Goal: Browse casually

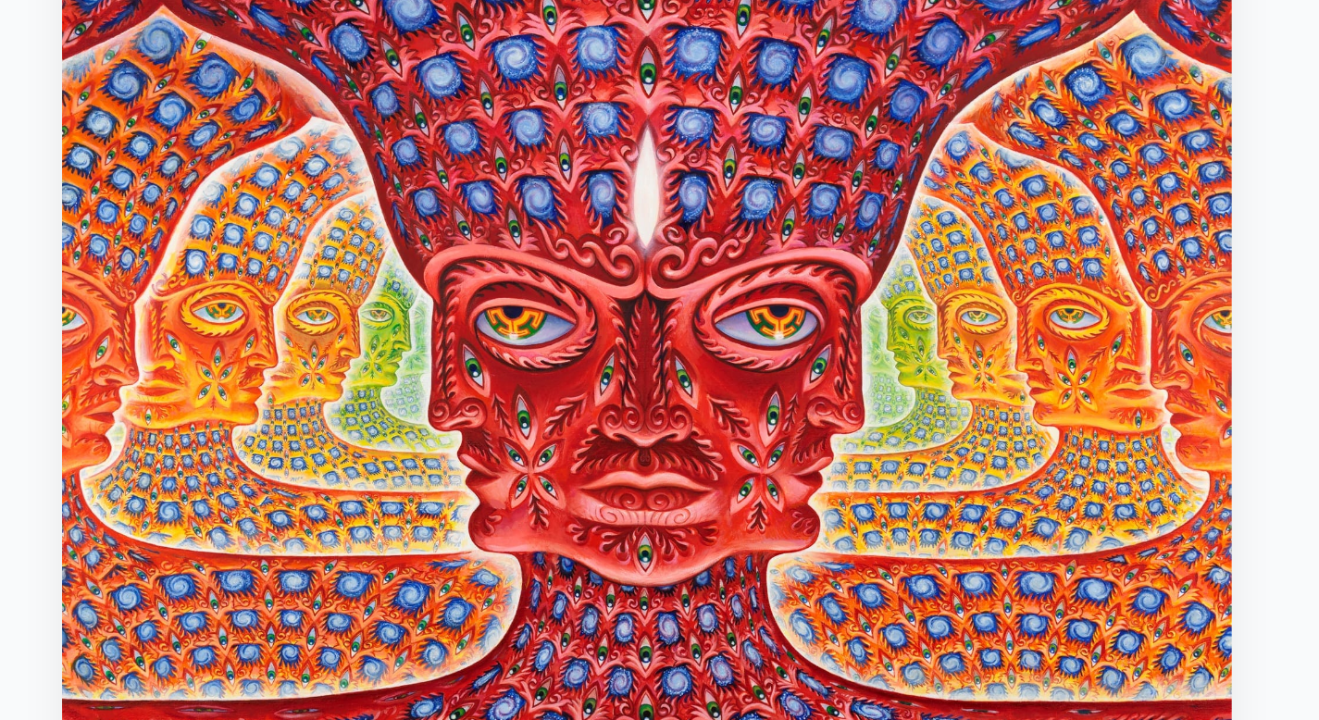
scroll to position [1, 0]
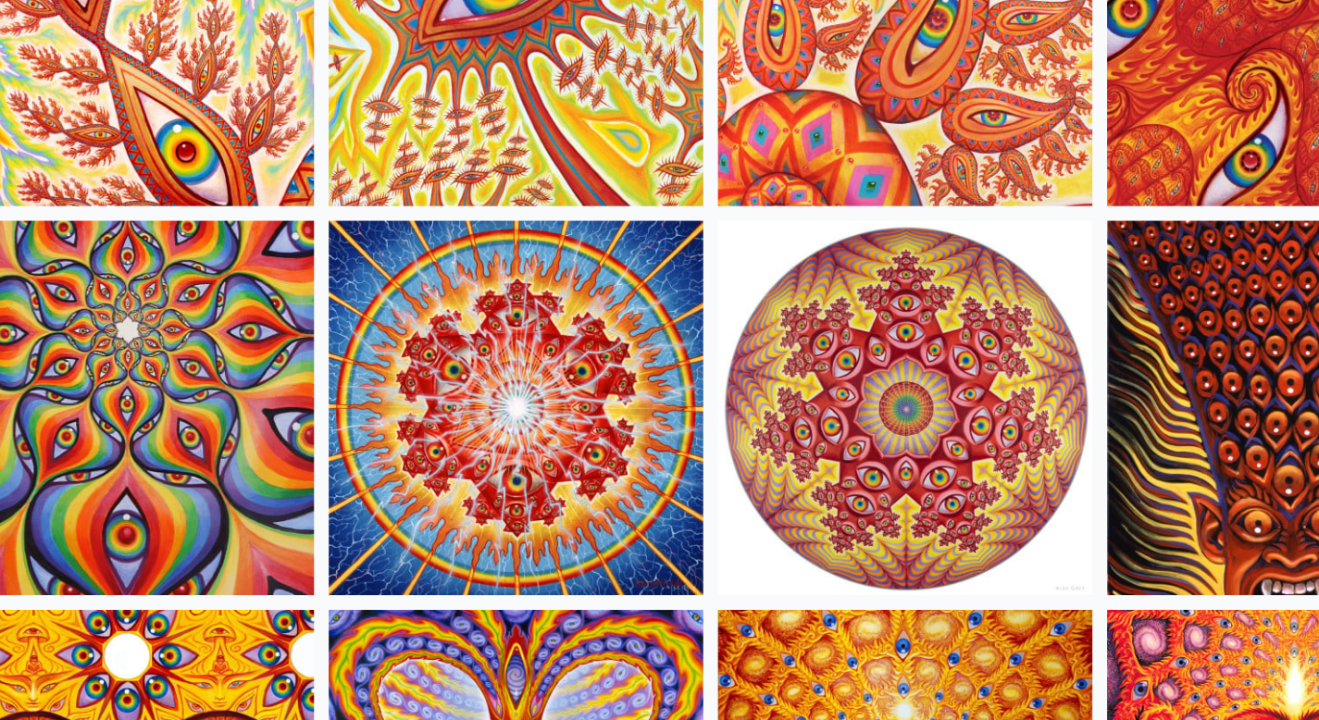
scroll to position [1207, 0]
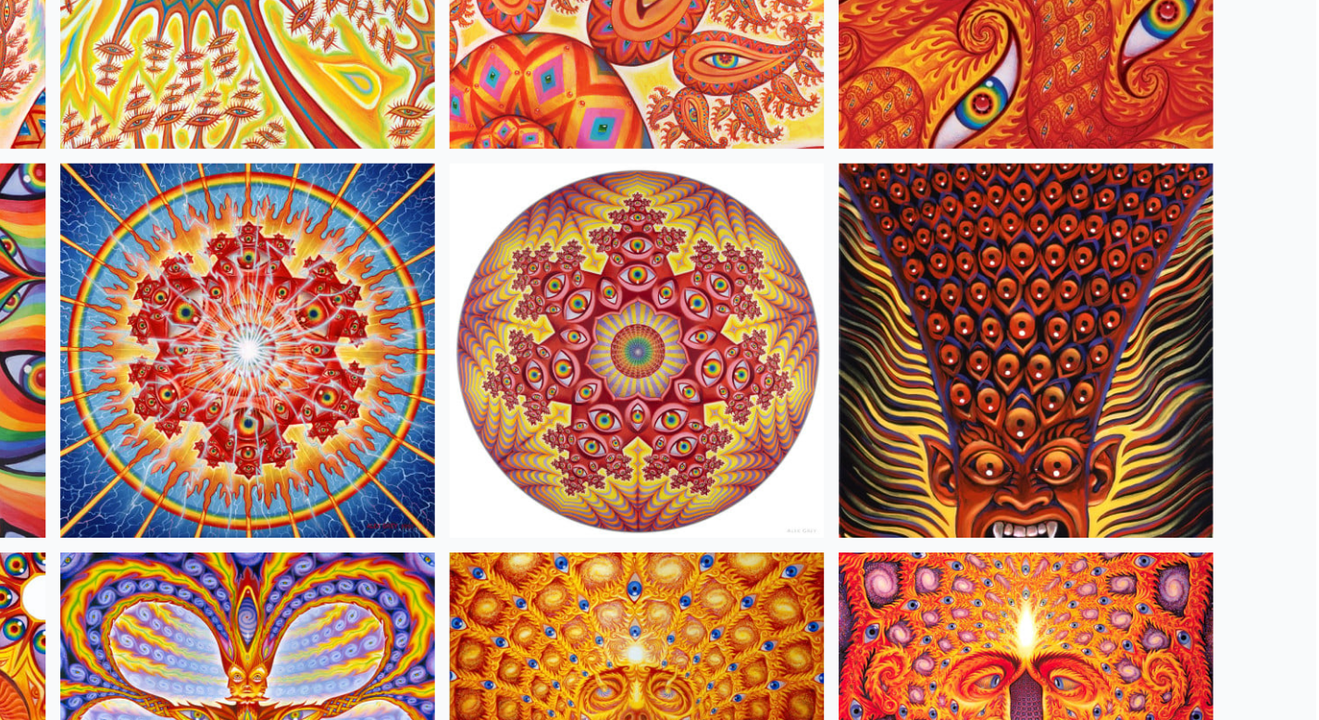
click at [1167, 243] on img at bounding box center [1100, 314] width 282 height 282
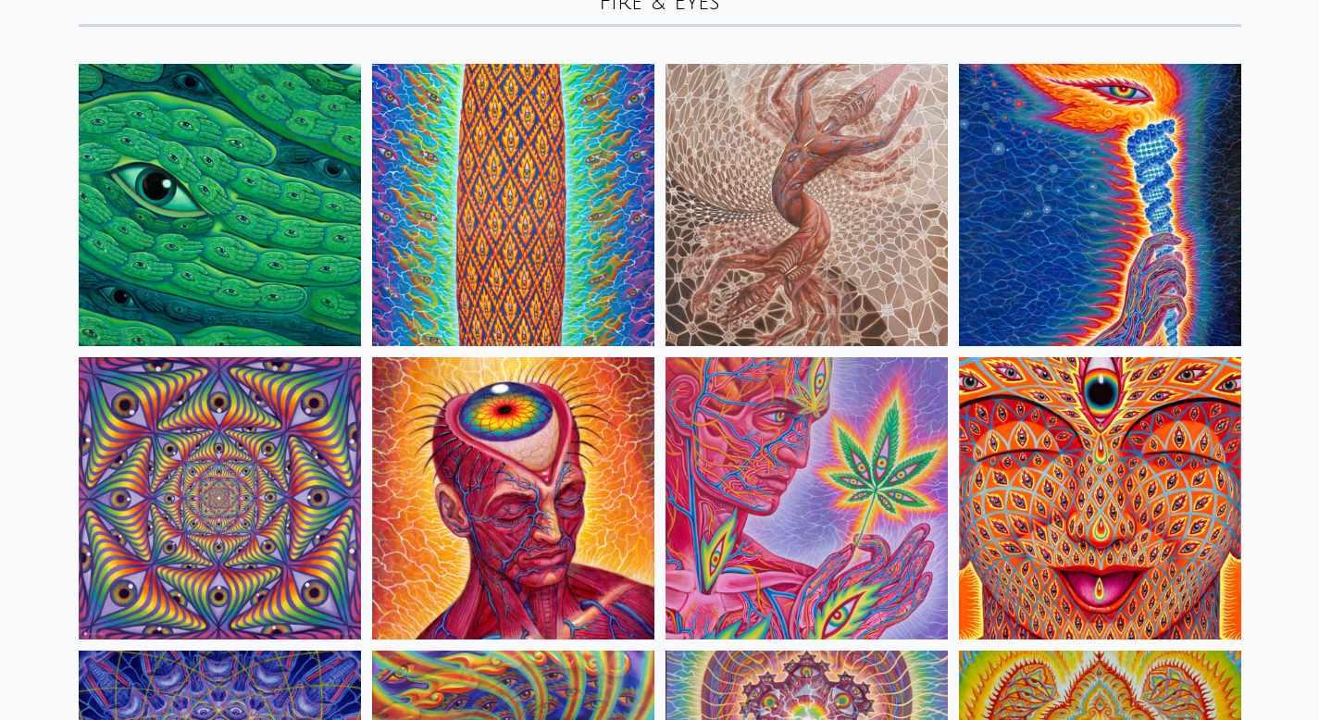
scroll to position [0, 0]
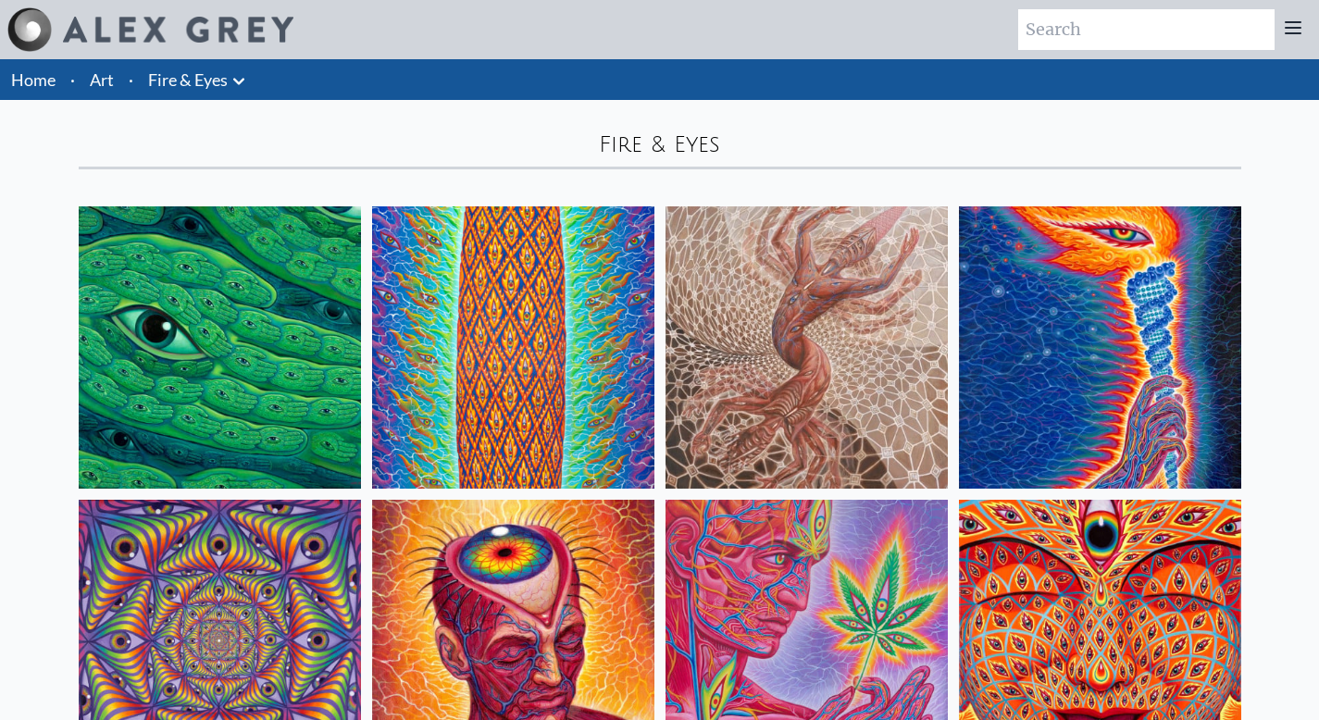
click at [191, 94] on li "Fire & Eyes Anatomical Drawings" at bounding box center [199, 79] width 117 height 41
click at [240, 85] on icon at bounding box center [239, 81] width 22 height 22
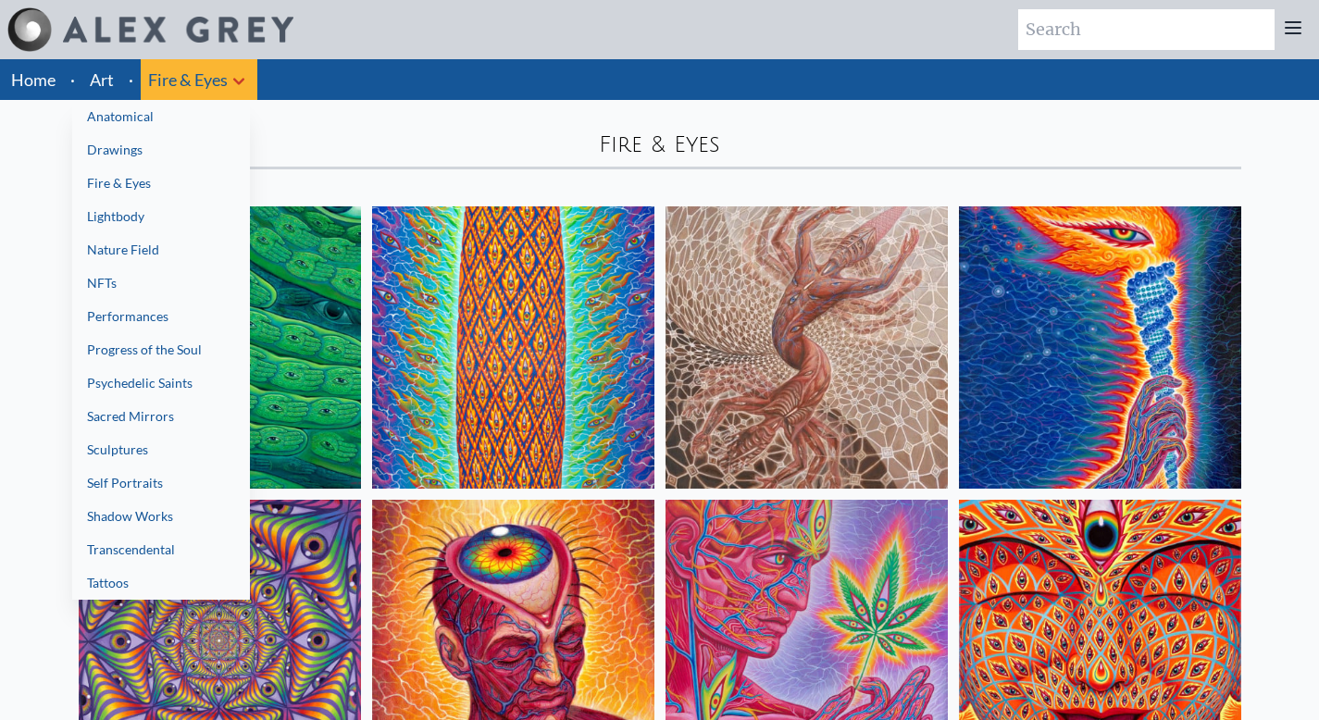
click at [178, 187] on link "Fire & Eyes" at bounding box center [161, 183] width 178 height 33
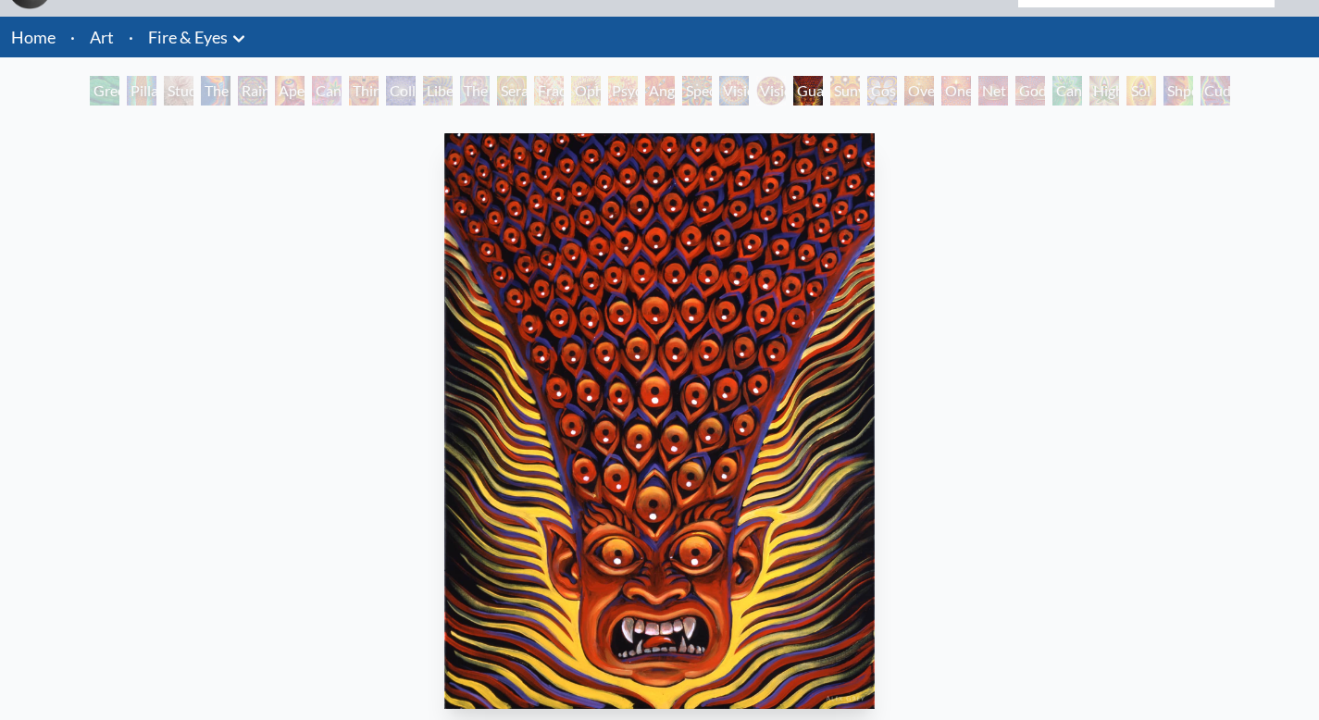
scroll to position [44, 0]
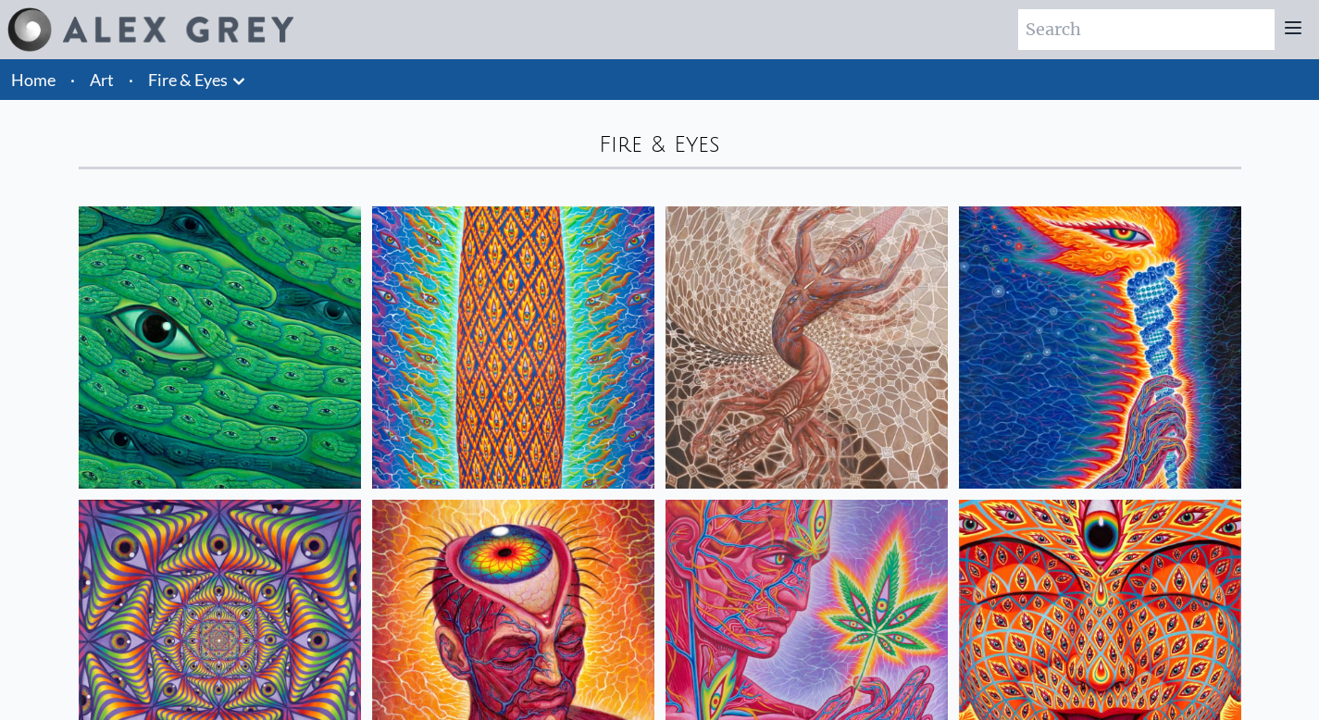
click at [233, 79] on icon at bounding box center [239, 81] width 22 height 22
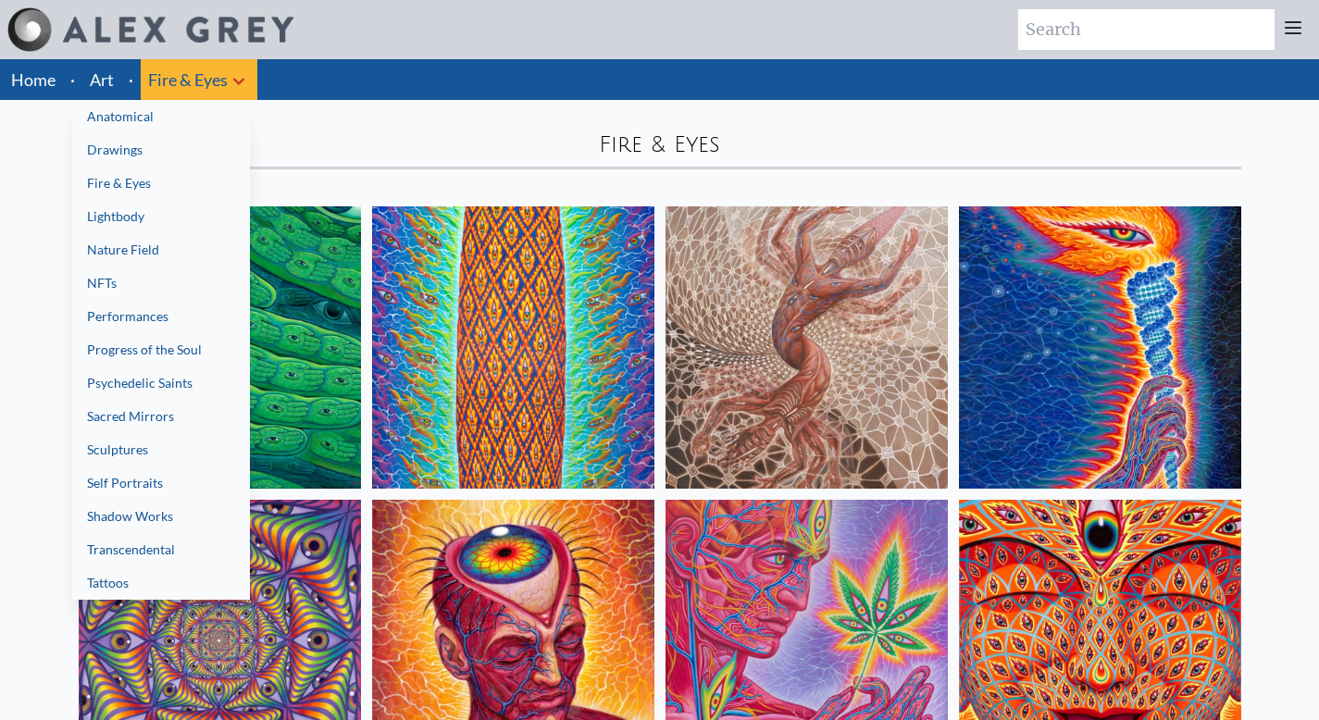
click at [158, 353] on link "Progress of the Soul" at bounding box center [161, 349] width 178 height 33
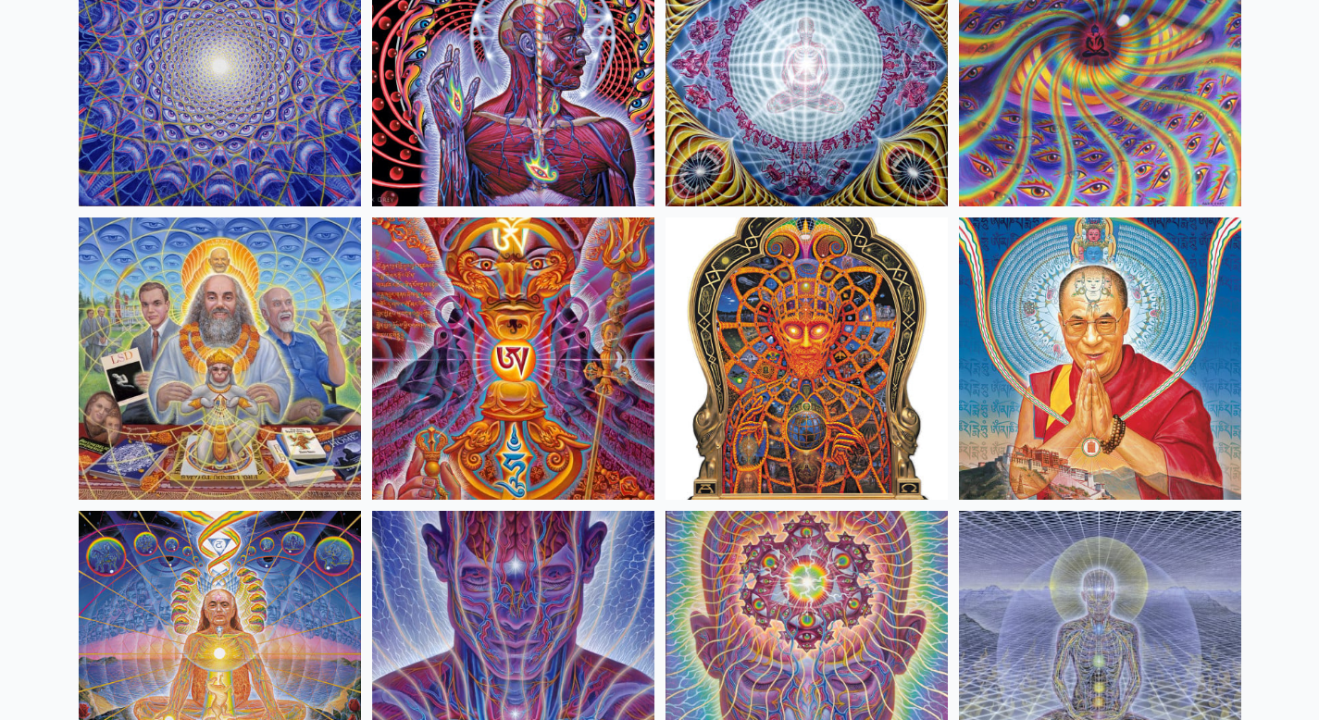
scroll to position [6182, 0]
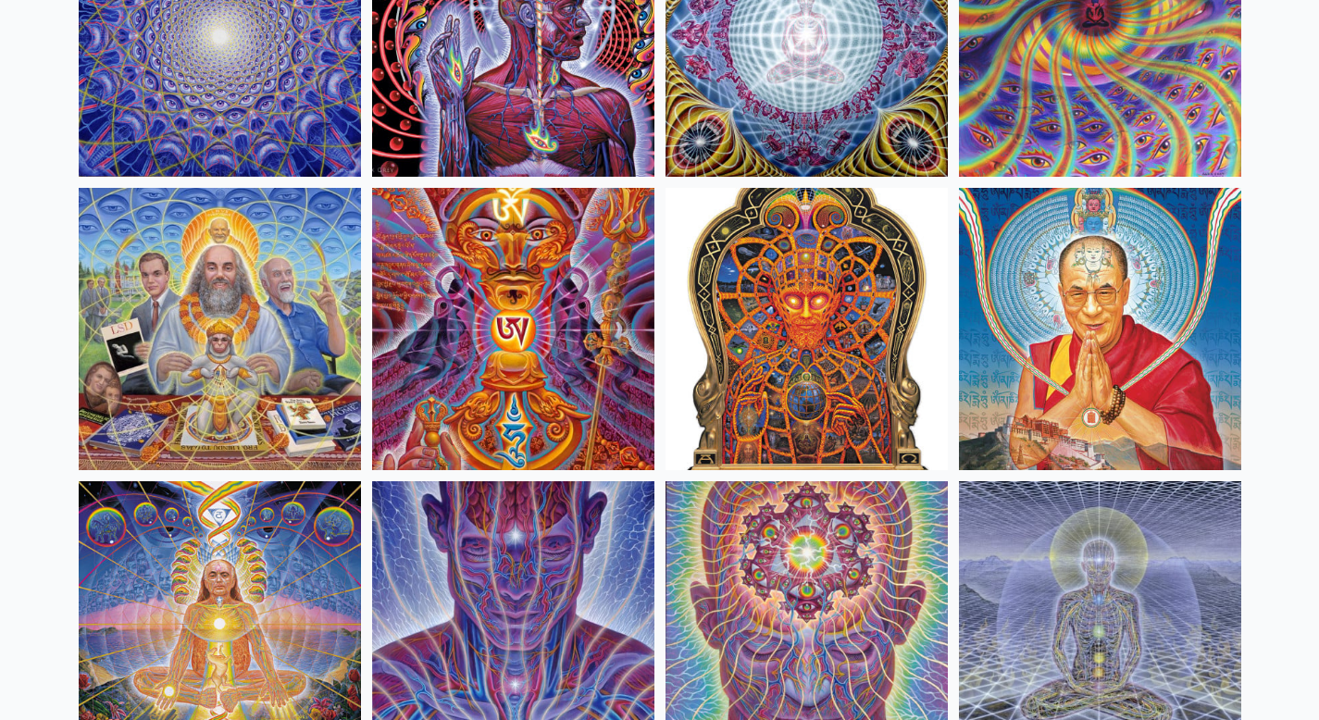
click at [819, 401] on img at bounding box center [807, 329] width 282 height 282
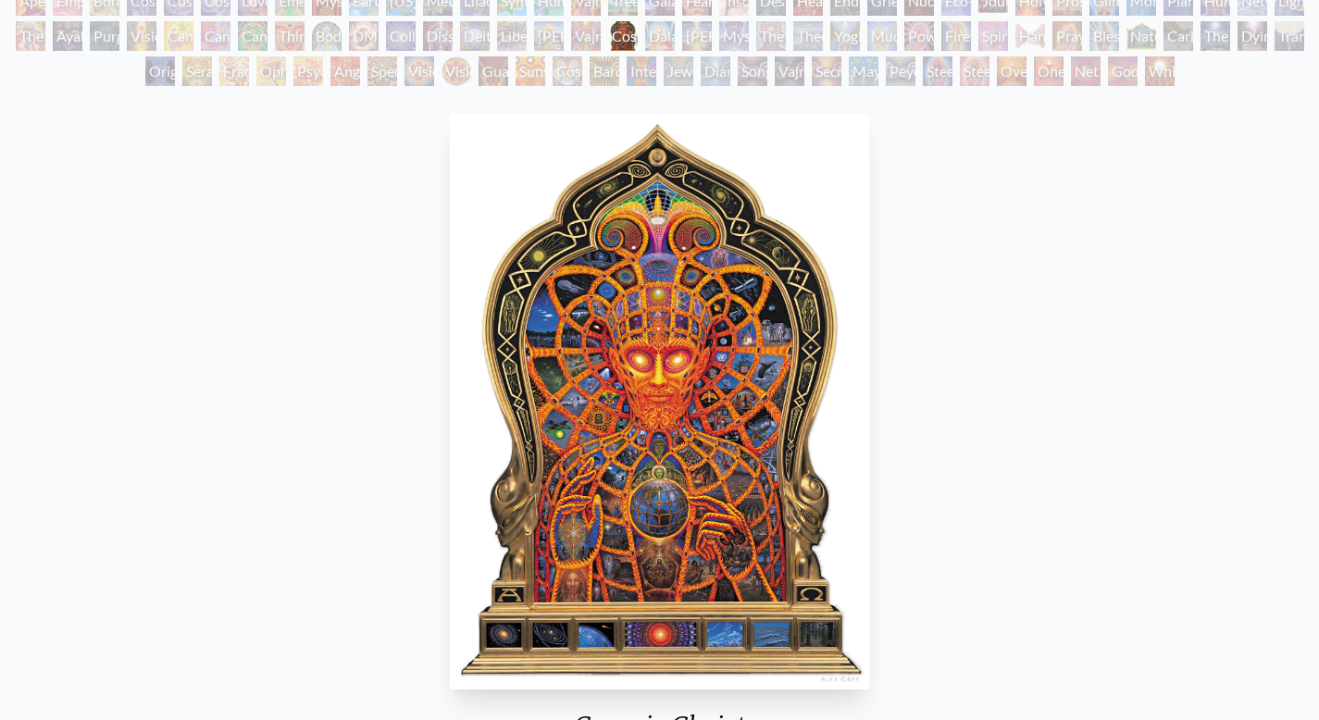
scroll to position [223, 0]
